Goal: Transaction & Acquisition: Purchase product/service

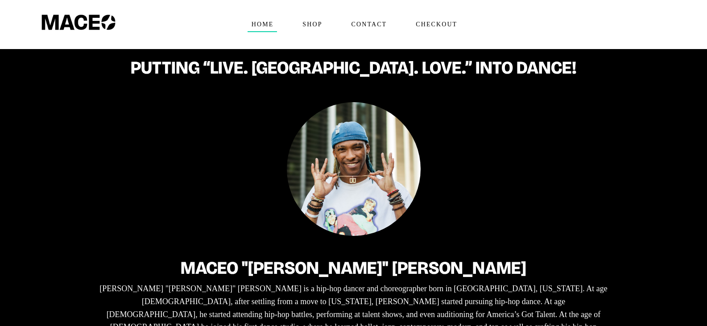
drag, startPoint x: 188, startPoint y: 195, endPoint x: 178, endPoint y: 104, distance: 91.9
click at [313, 29] on span "Shop" at bounding box center [311, 24] width 27 height 14
